Goal: Find specific fact

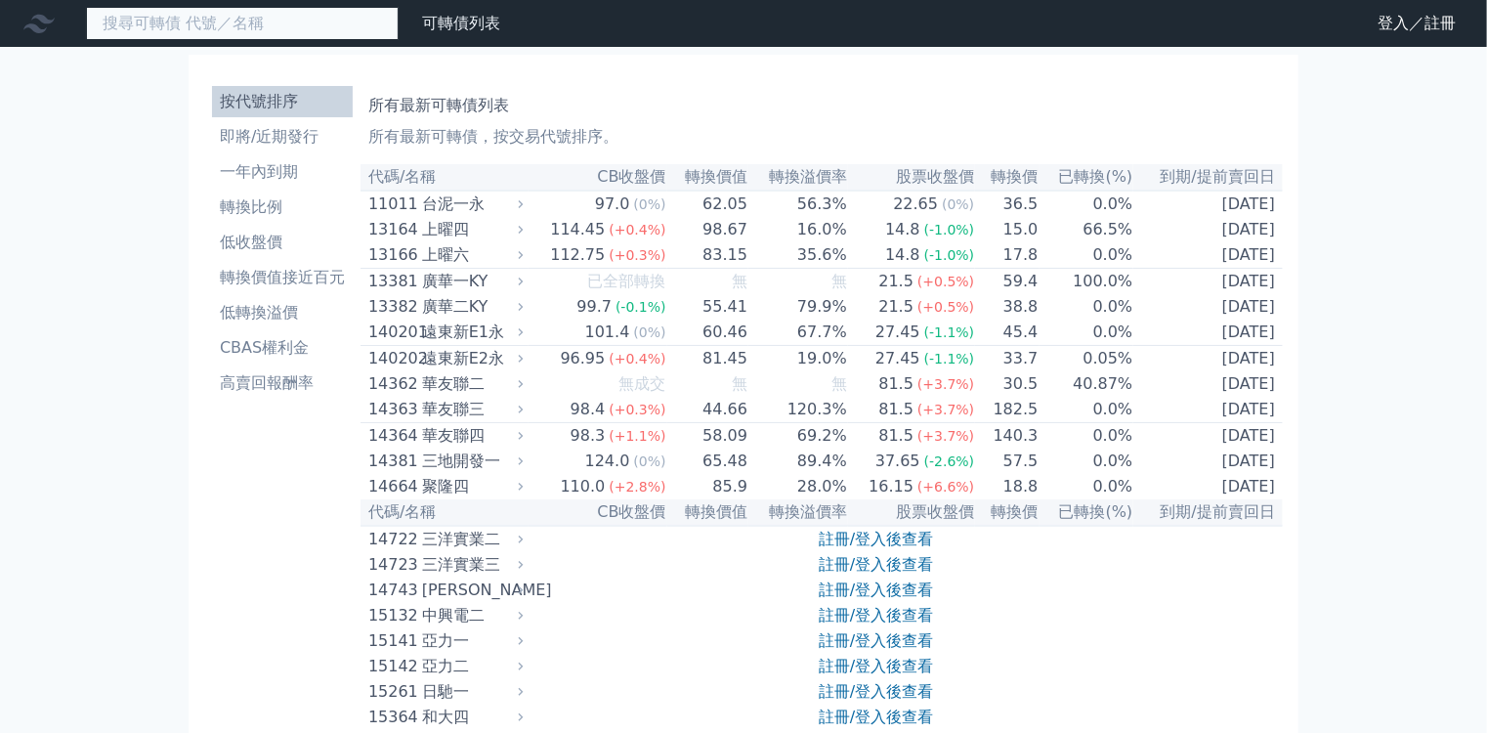
click at [233, 23] on input at bounding box center [242, 23] width 313 height 33
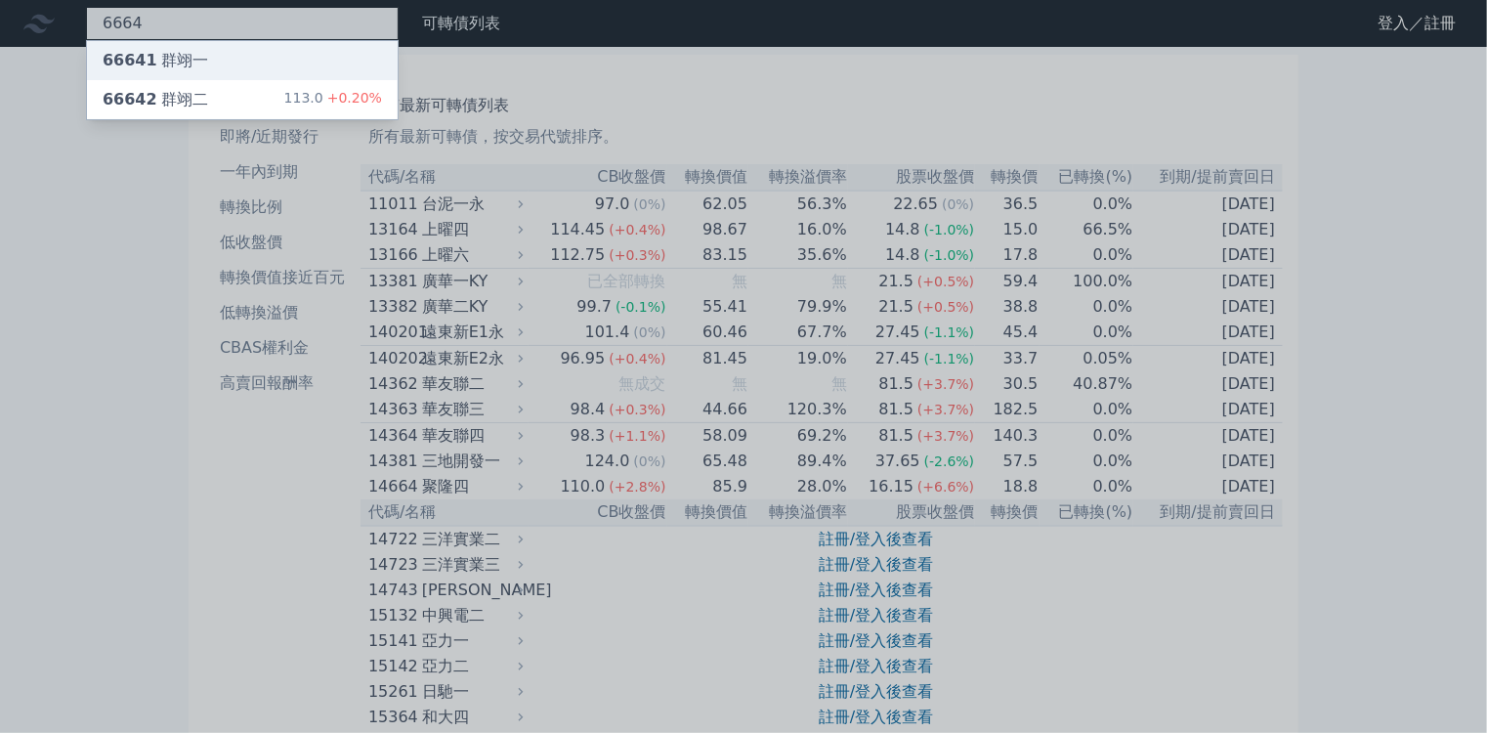
type input "6664"
click at [194, 54] on div "66641 群翊一" at bounding box center [242, 60] width 311 height 39
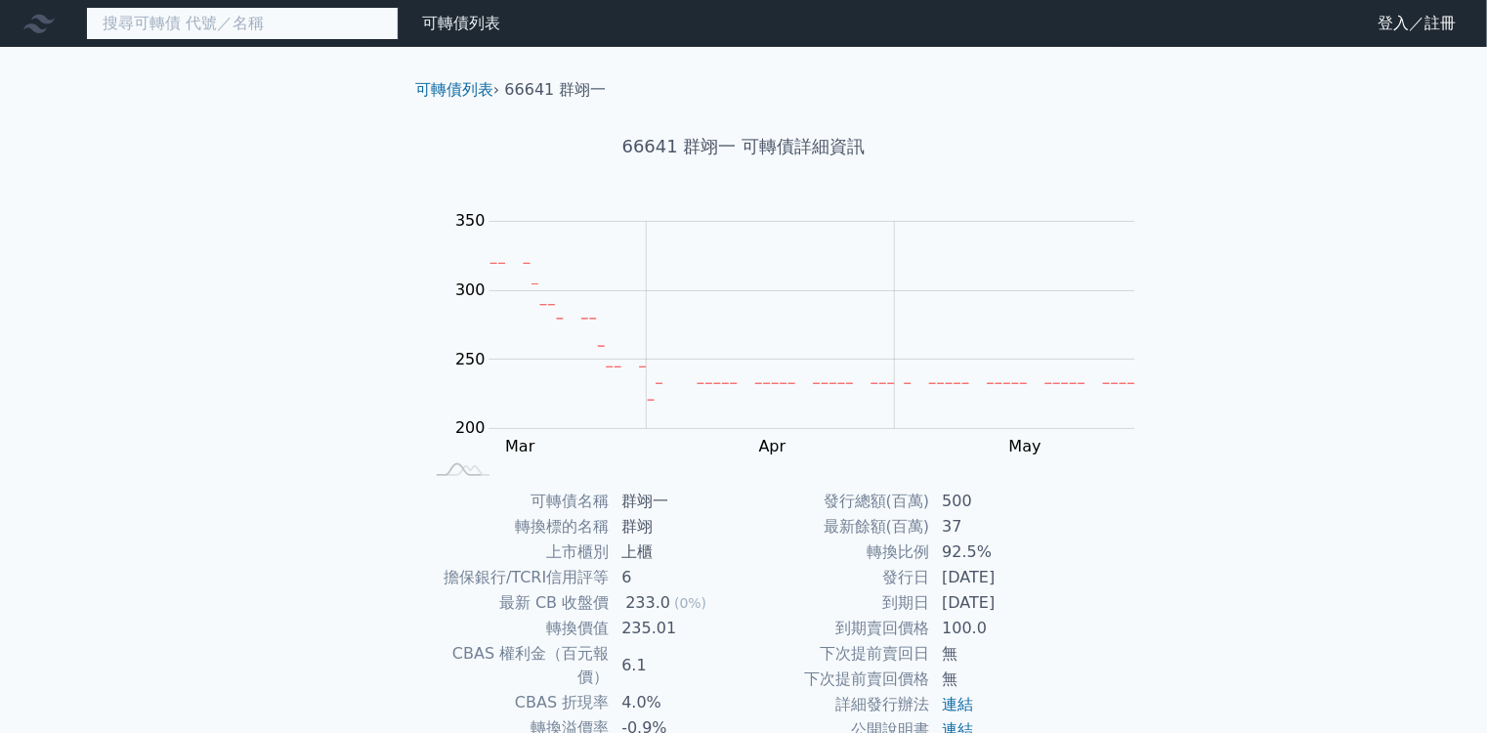
click at [219, 28] on input at bounding box center [242, 23] width 313 height 33
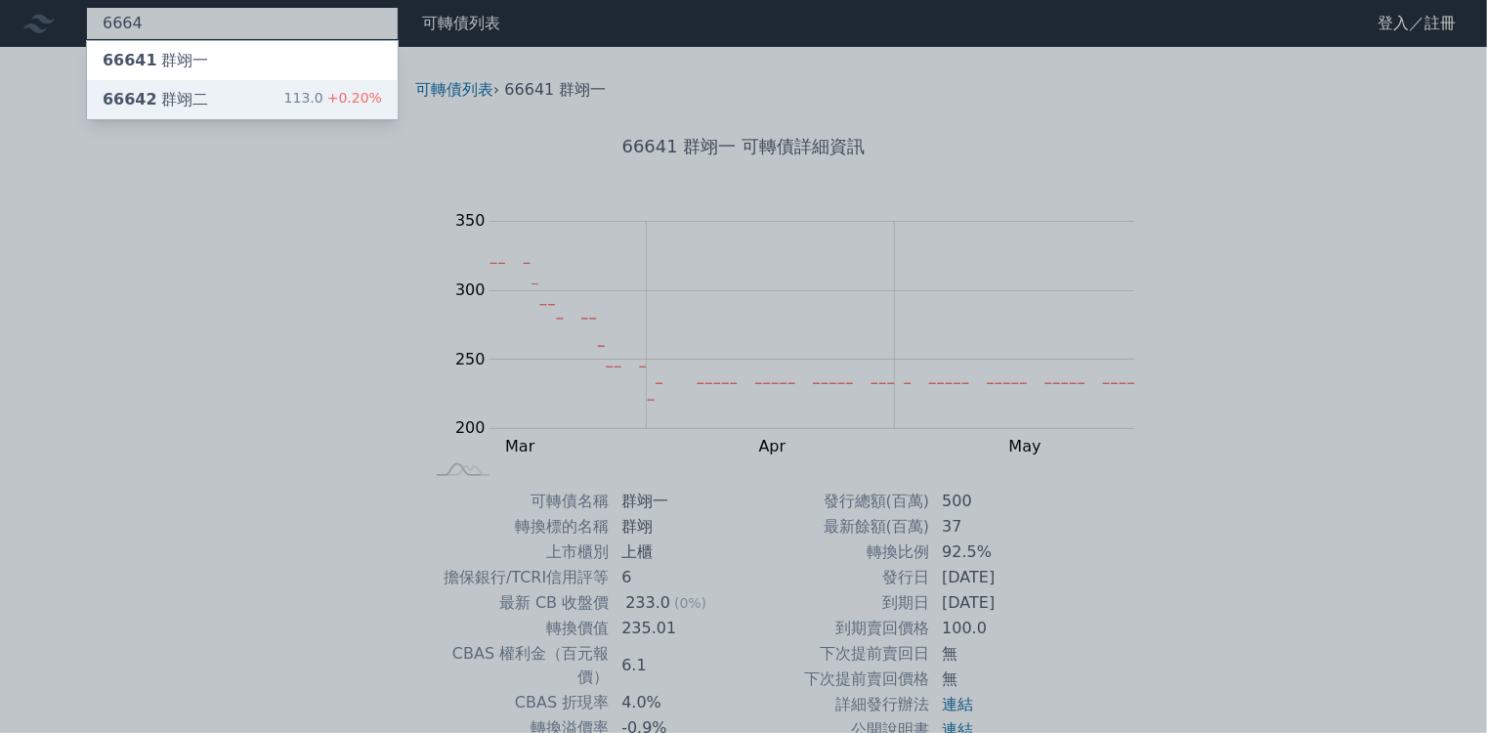
type input "6664"
click at [179, 91] on div "66642 群翊二 113.0 +0.20%" at bounding box center [242, 99] width 311 height 39
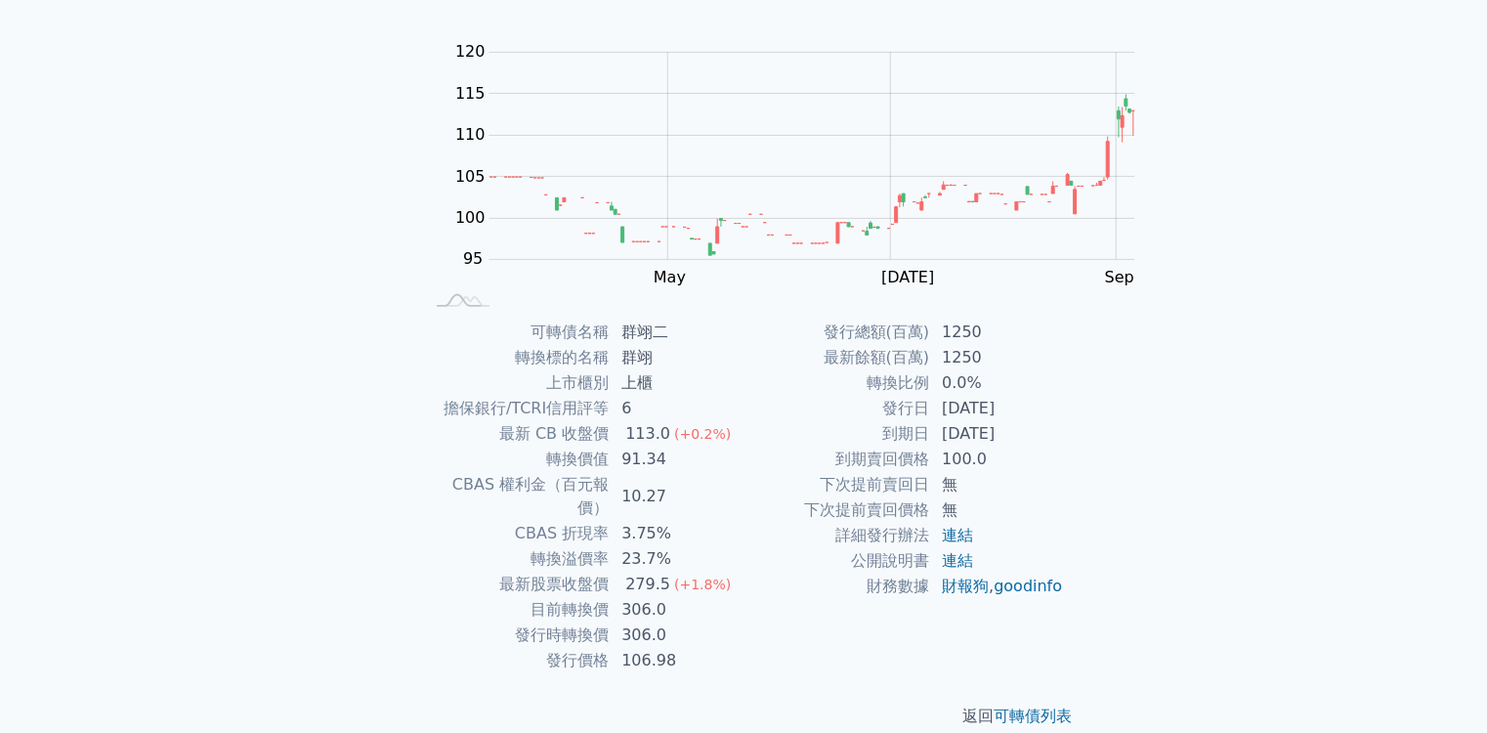
scroll to position [235, 0]
